Goal: Information Seeking & Learning: Find contact information

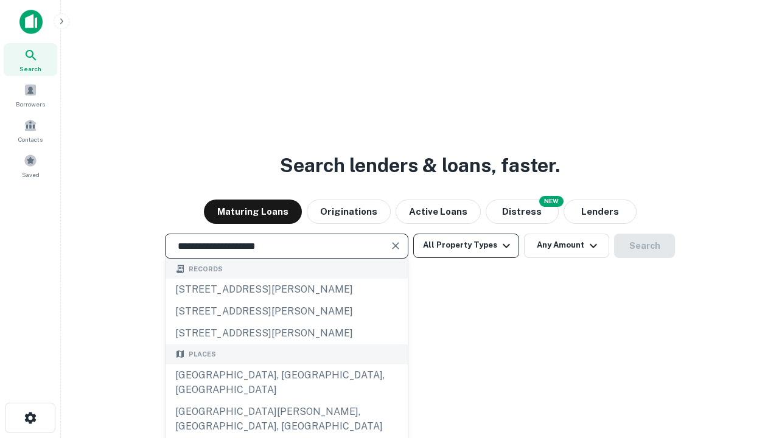
click at [286, 401] on div "Santa Monica, CA, USA" at bounding box center [287, 382] width 242 height 37
click at [466, 245] on button "All Property Types" at bounding box center [466, 246] width 106 height 24
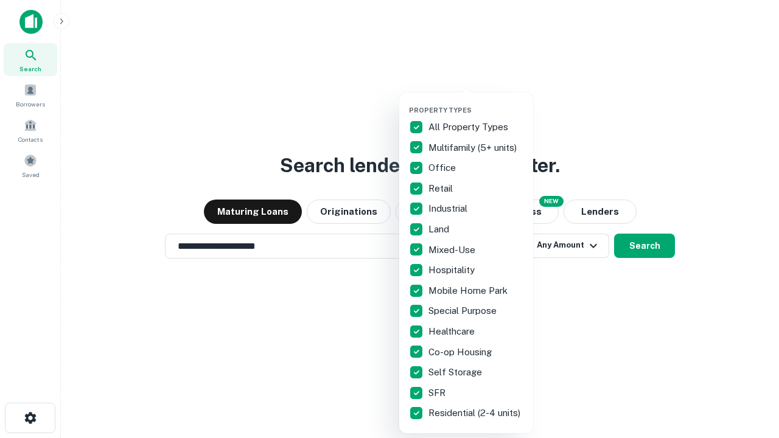
type input "**********"
click at [476, 102] on button "button" at bounding box center [476, 102] width 134 height 1
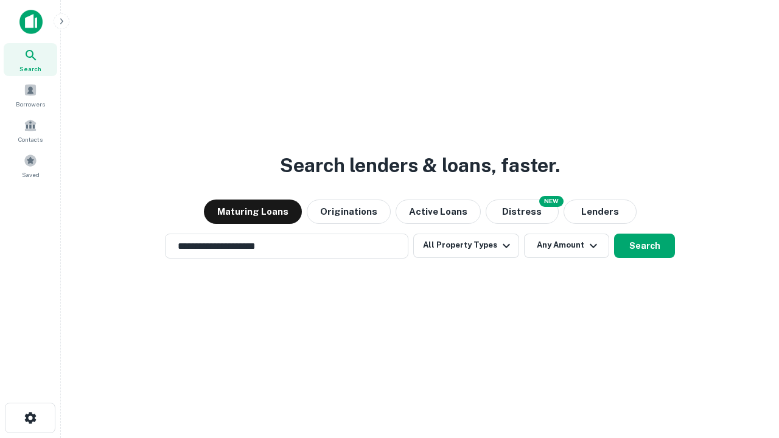
scroll to position [19, 0]
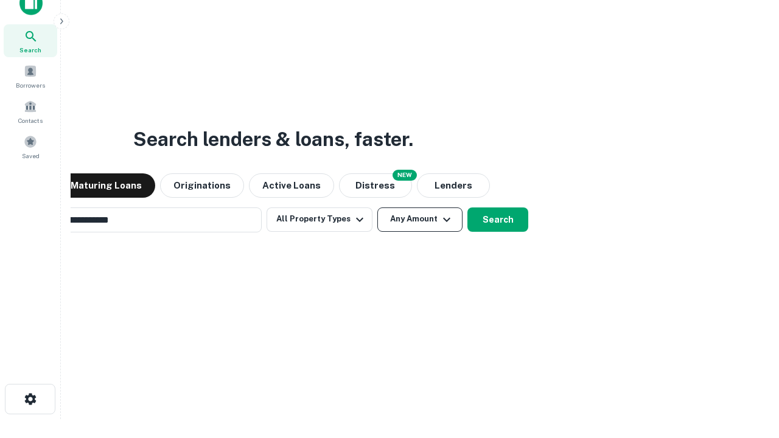
click at [377, 207] on button "Any Amount" at bounding box center [419, 219] width 85 height 24
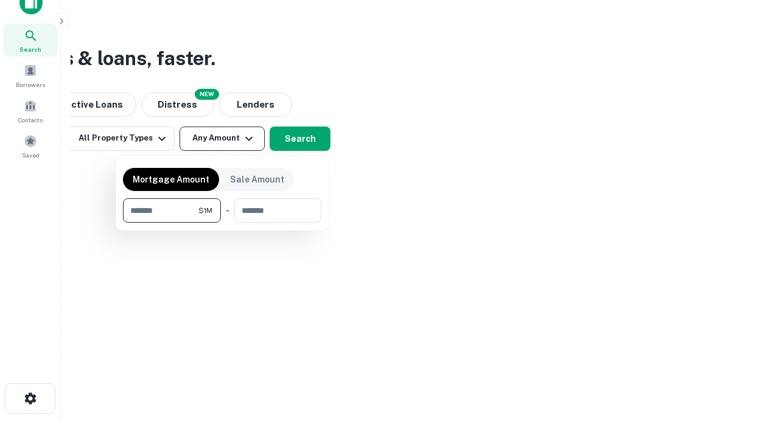
type input "*******"
click at [222, 223] on button "button" at bounding box center [222, 223] width 198 height 1
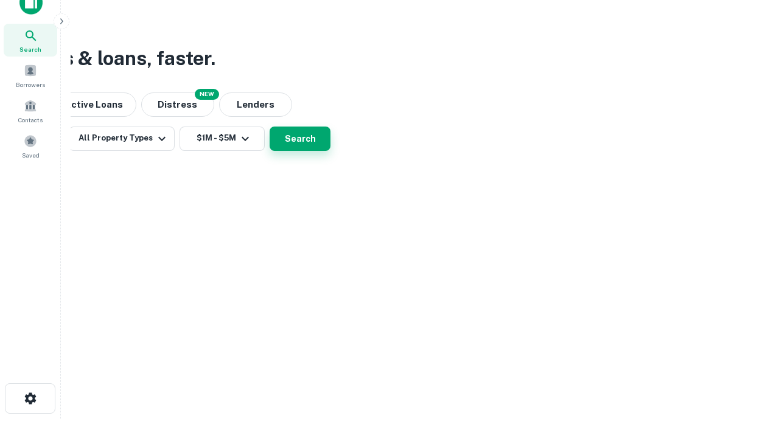
click at [330, 151] on button "Search" at bounding box center [300, 139] width 61 height 24
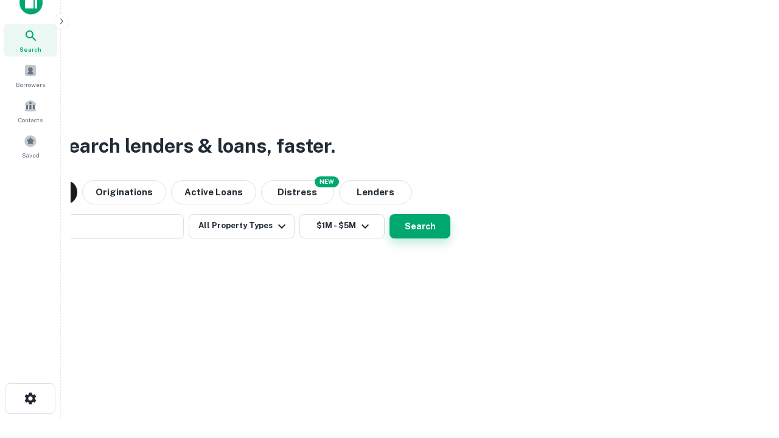
scroll to position [19, 0]
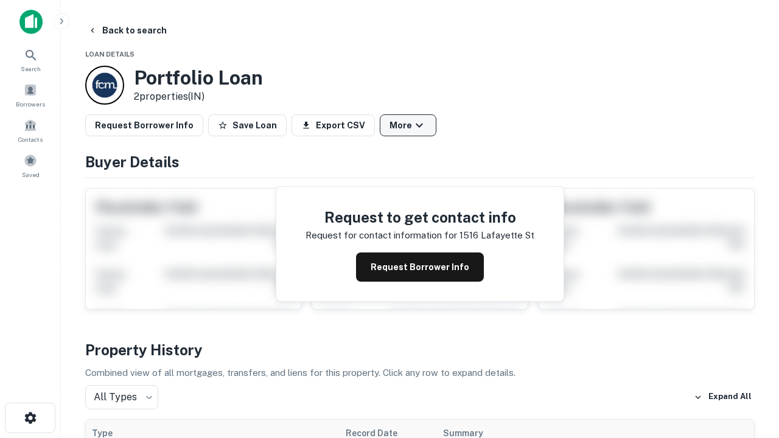
click at [408, 125] on button "More" at bounding box center [408, 125] width 57 height 22
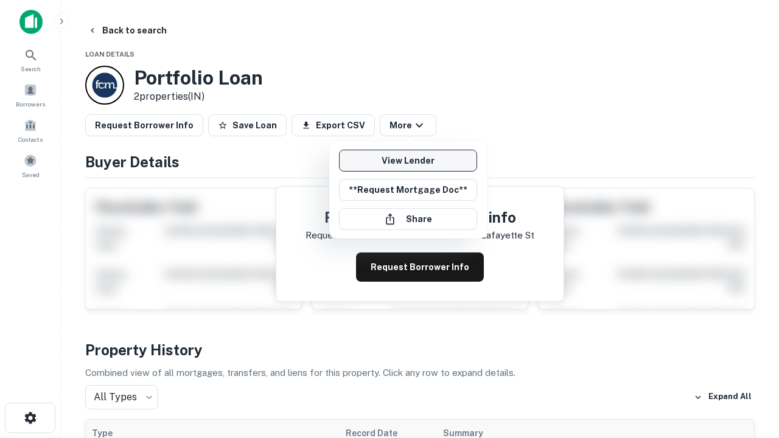
click at [408, 161] on link "View Lender" at bounding box center [408, 161] width 138 height 22
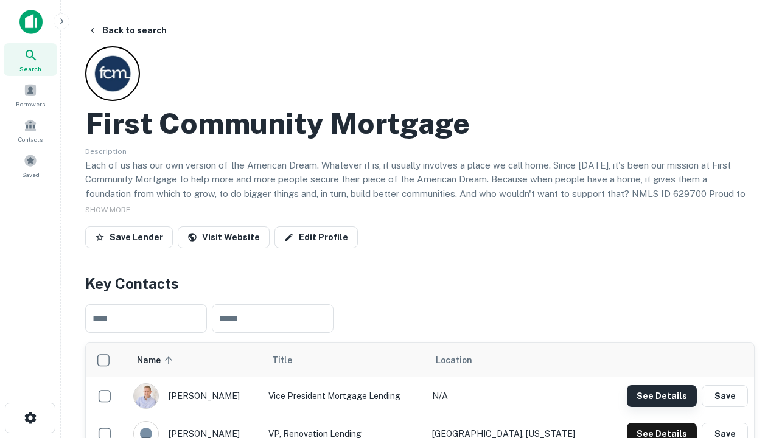
click at [661, 396] on button "See Details" at bounding box center [662, 396] width 70 height 22
